Goal: Information Seeking & Learning: Check status

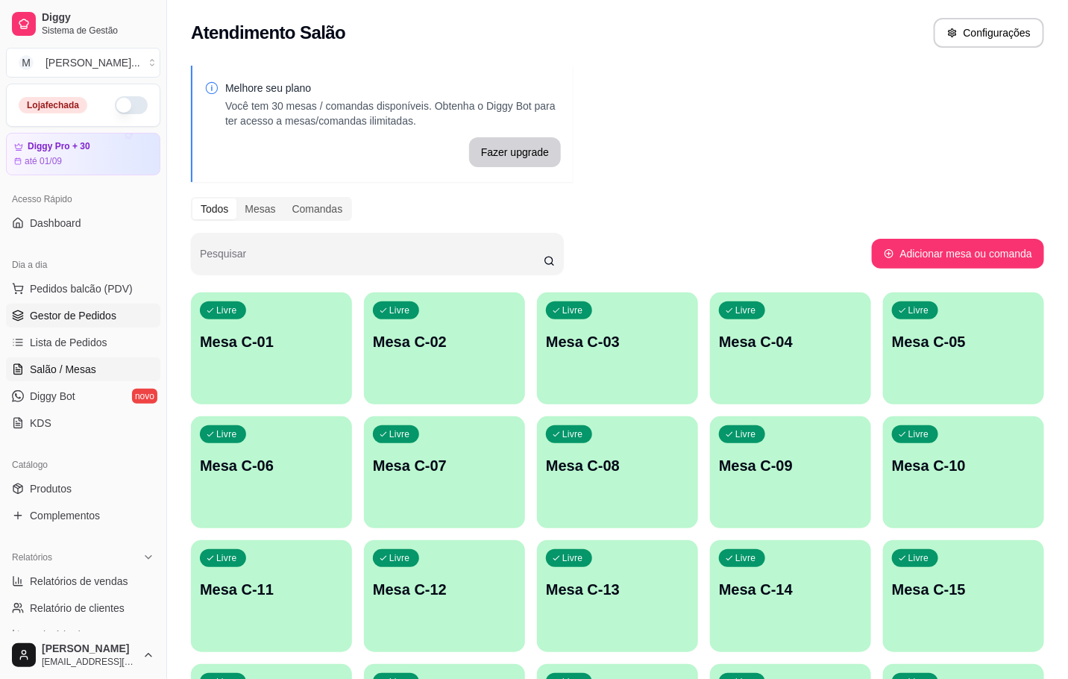
click at [70, 322] on span "Gestor de Pedidos" at bounding box center [73, 315] width 87 height 15
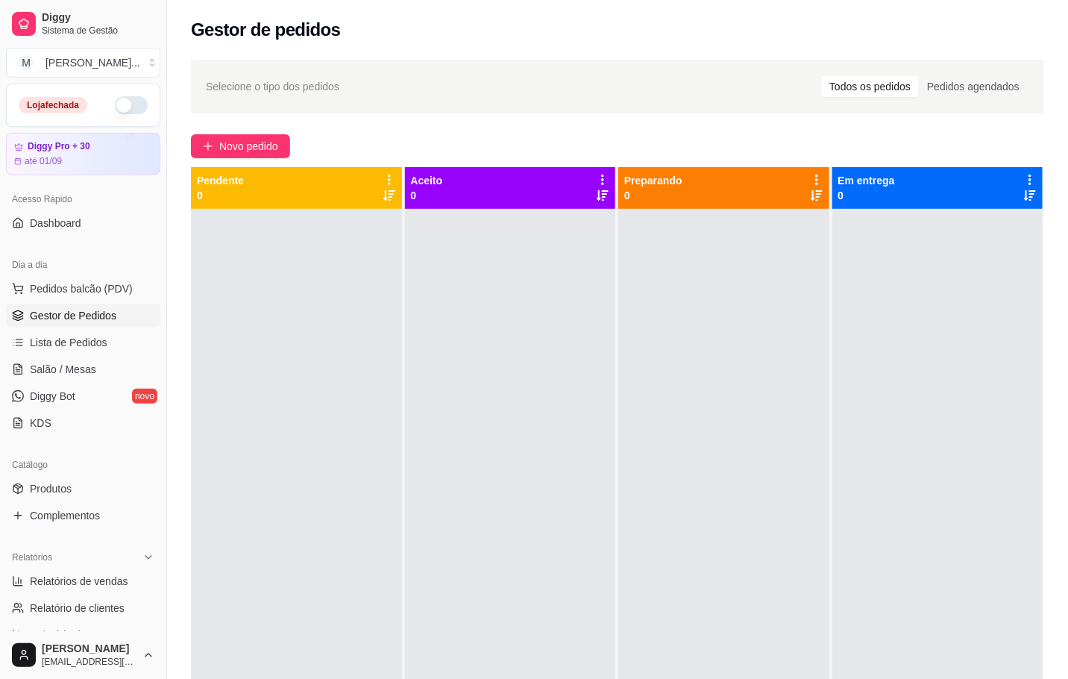
scroll to position [224, 0]
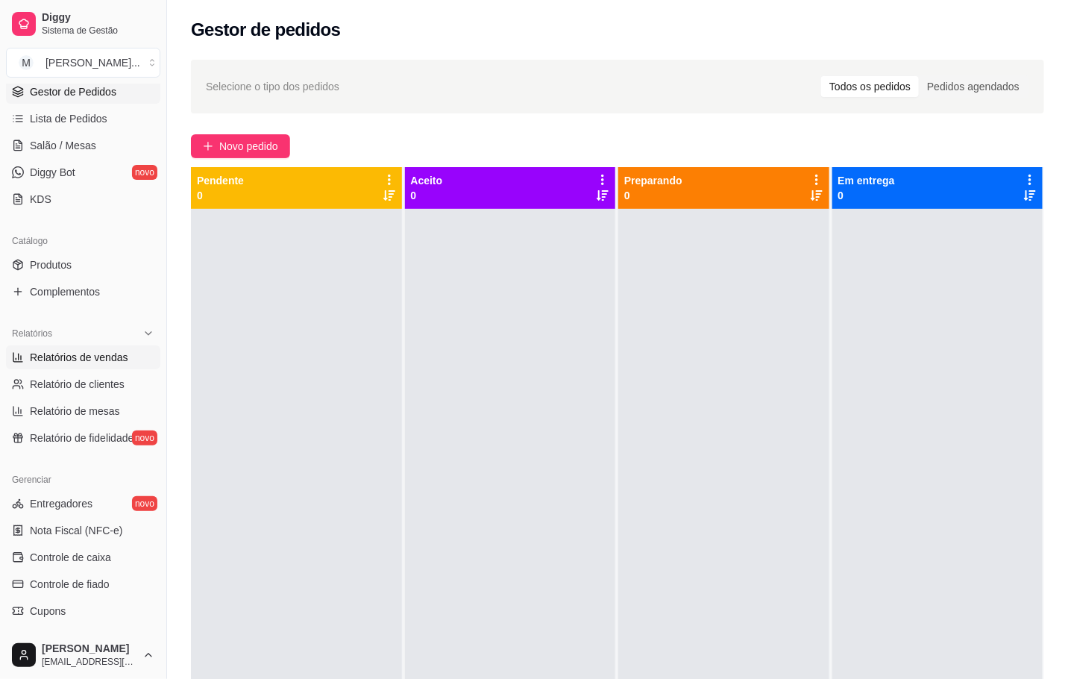
click at [101, 358] on span "Relatórios de vendas" at bounding box center [79, 357] width 98 height 15
select select "ALL"
select select "0"
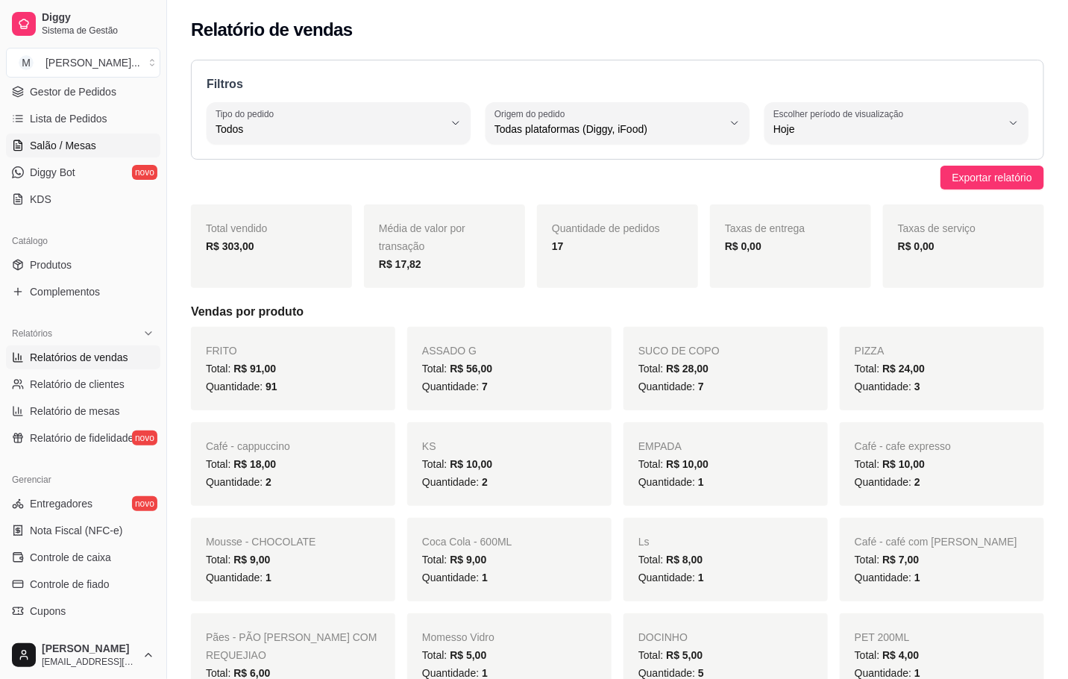
click at [81, 137] on link "Salão / Mesas" at bounding box center [83, 145] width 154 height 24
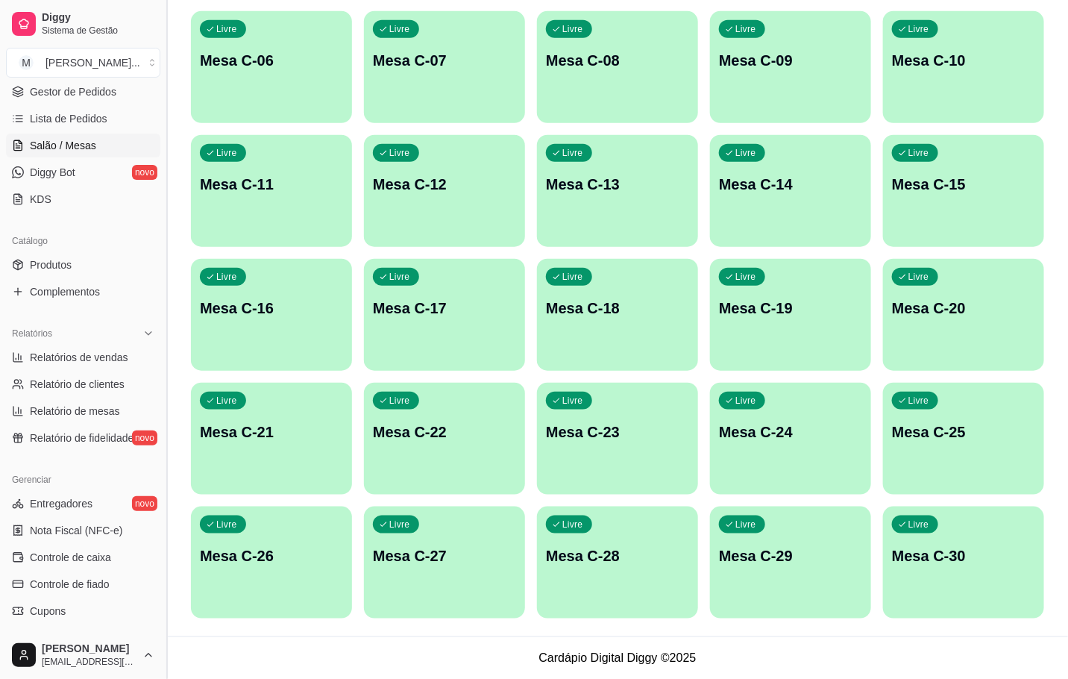
scroll to position [293, 0]
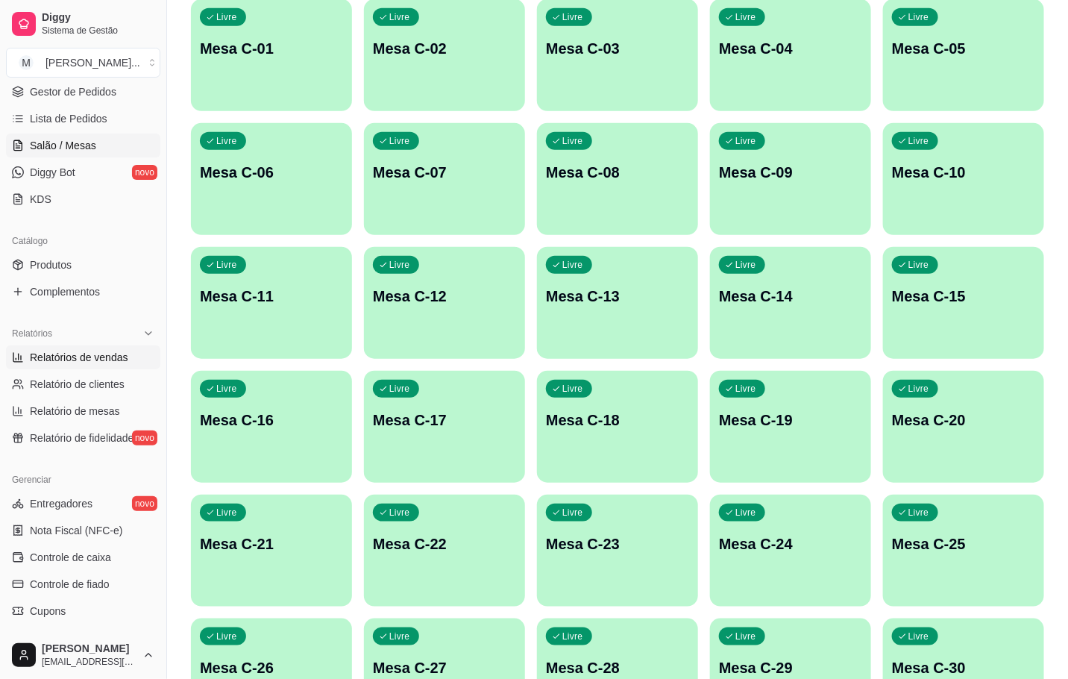
click at [60, 354] on span "Relatórios de vendas" at bounding box center [79, 357] width 98 height 15
select select "ALL"
select select "0"
